Goal: Book appointment/travel/reservation

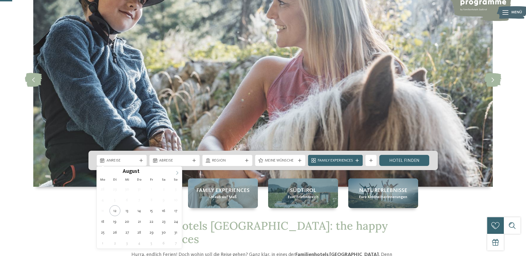
click at [176, 174] on icon at bounding box center [177, 173] width 4 height 4
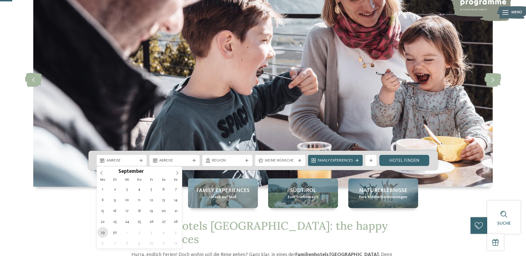
type div "[DATE]"
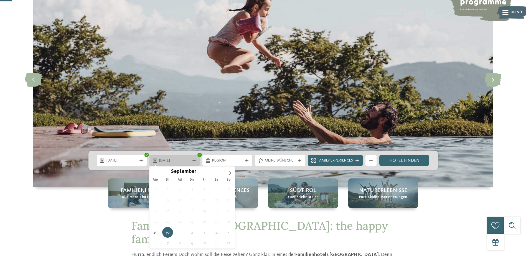
click at [194, 161] on icon at bounding box center [193, 160] width 3 height 3
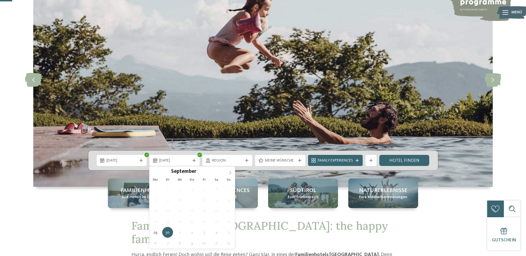
click at [229, 173] on icon at bounding box center [230, 173] width 4 height 4
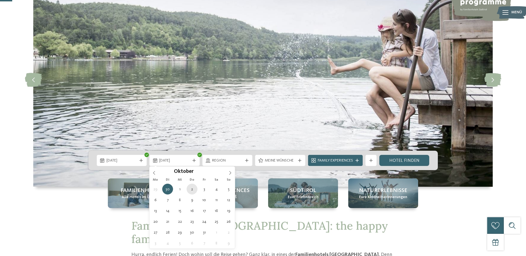
type div "[DATE]"
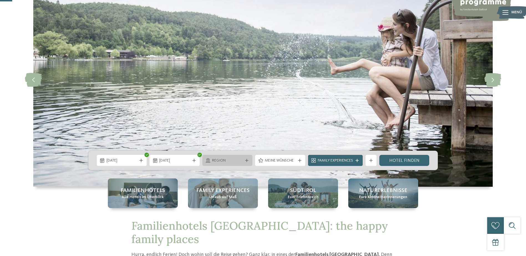
click at [247, 159] on icon at bounding box center [246, 160] width 3 height 3
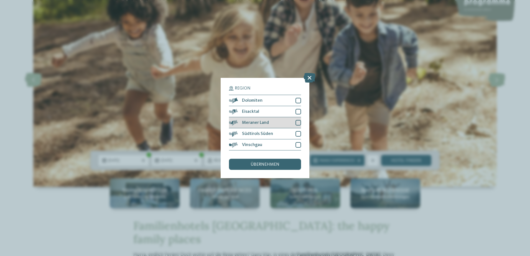
click at [298, 123] on div at bounding box center [298, 123] width 6 height 6
click at [273, 162] on div "übernehmen" at bounding box center [265, 164] width 72 height 11
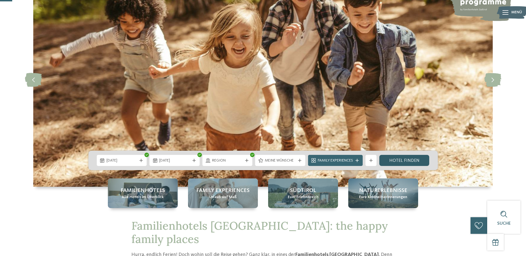
click at [390, 157] on link "Hotel finden" at bounding box center [404, 160] width 50 height 11
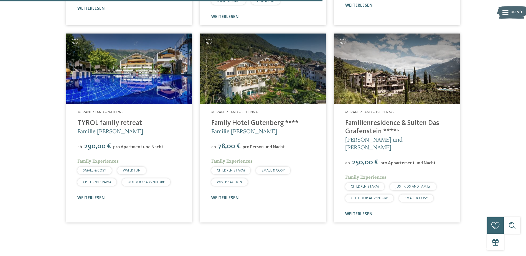
scroll to position [348, 0]
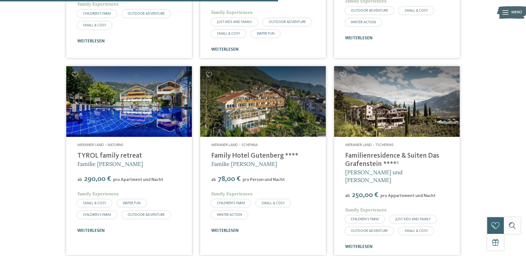
click at [139, 107] on img at bounding box center [129, 101] width 126 height 71
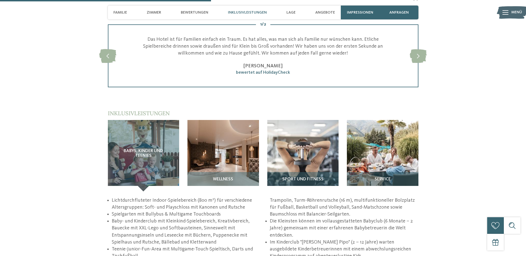
scroll to position [748, 0]
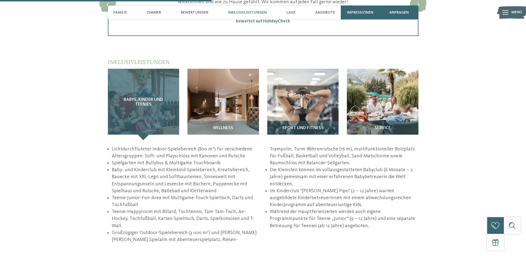
click at [143, 114] on div "Babys, Kinder und Teenies" at bounding box center [143, 104] width 71 height 71
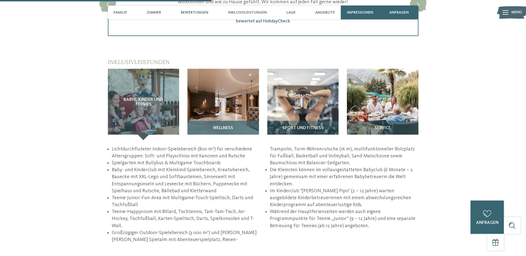
click at [220, 125] on div "Wellness" at bounding box center [222, 130] width 71 height 19
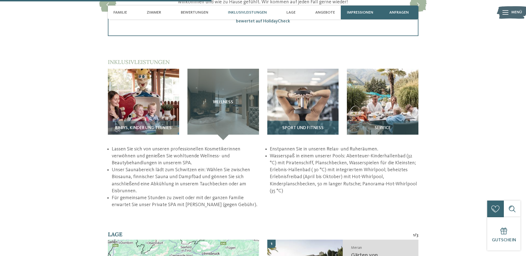
click at [306, 110] on img at bounding box center [302, 104] width 71 height 71
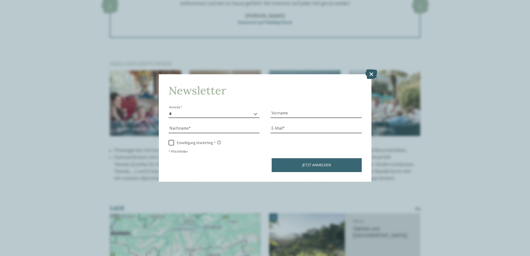
click at [373, 73] on icon at bounding box center [371, 74] width 12 height 10
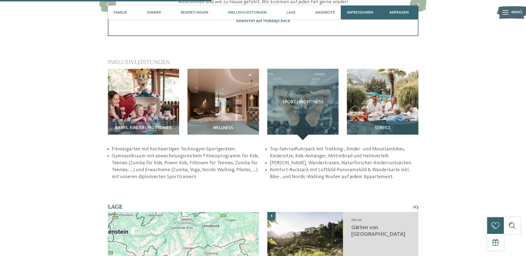
click at [391, 114] on img at bounding box center [382, 104] width 71 height 71
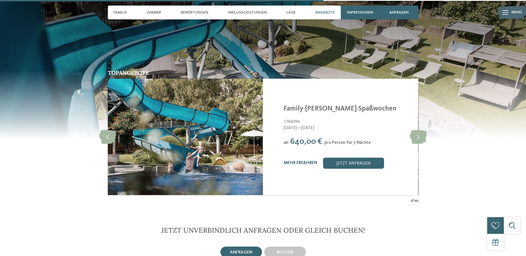
scroll to position [1109, 0]
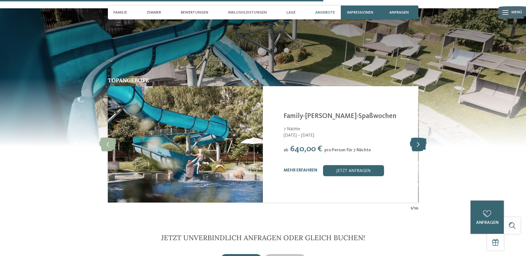
click at [419, 137] on icon at bounding box center [418, 144] width 17 height 14
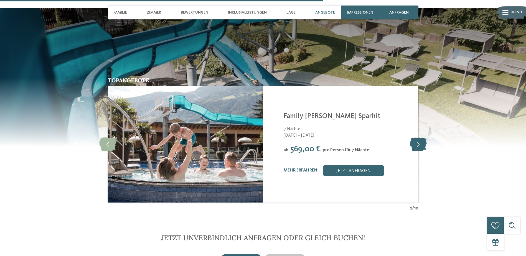
click at [419, 137] on icon at bounding box center [418, 144] width 17 height 14
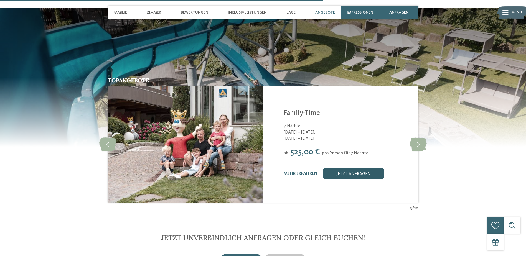
click at [347, 168] on link "jetzt anfragen" at bounding box center [353, 173] width 61 height 11
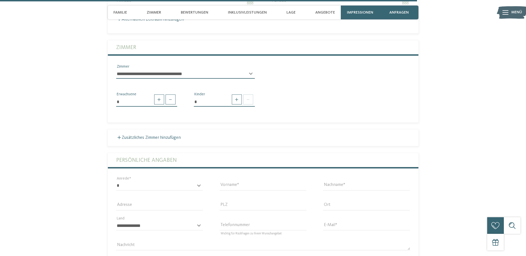
scroll to position [1518, 0]
